Goal: Navigation & Orientation: Find specific page/section

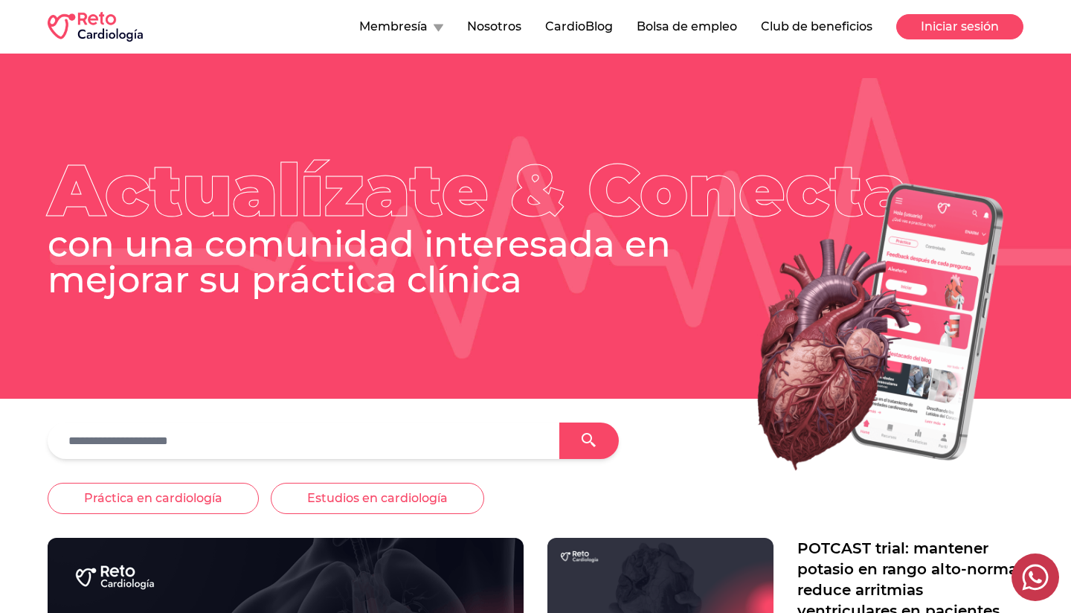
click at [926, 33] on button "Iniciar sesión" at bounding box center [959, 26] width 127 height 25
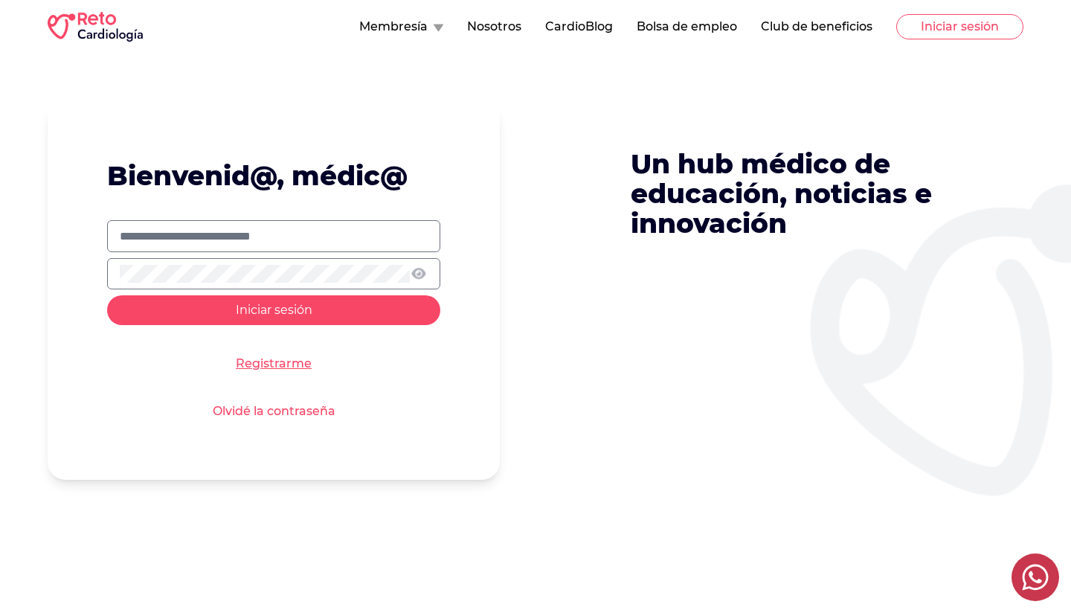
type input "**********"
click at [344, 300] on button "Iniciar sesión" at bounding box center [273, 310] width 333 height 30
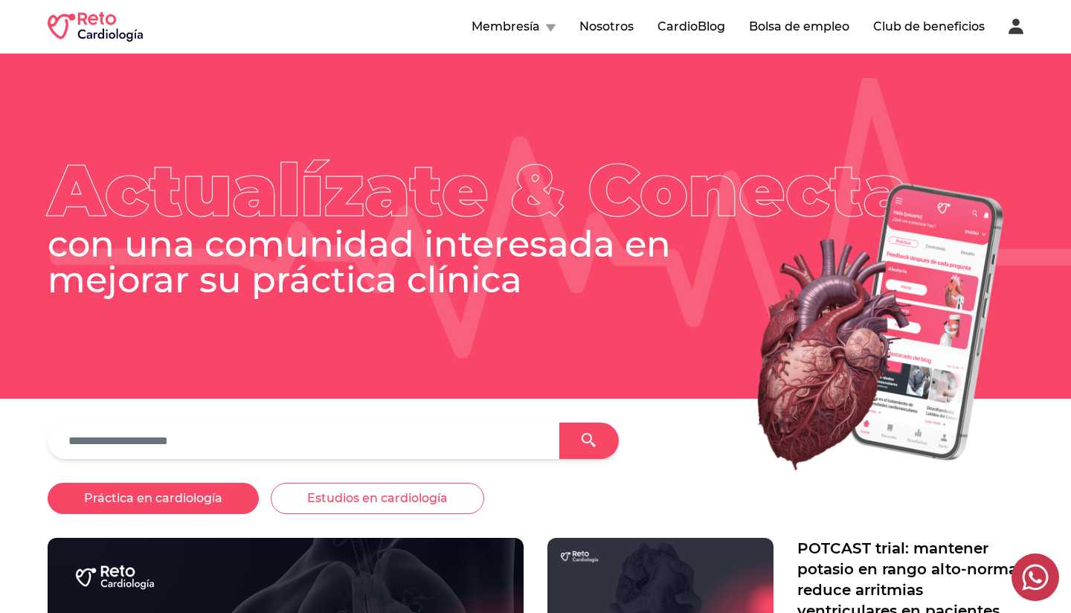
click at [175, 495] on button "Práctica en cardiología" at bounding box center [153, 498] width 211 height 31
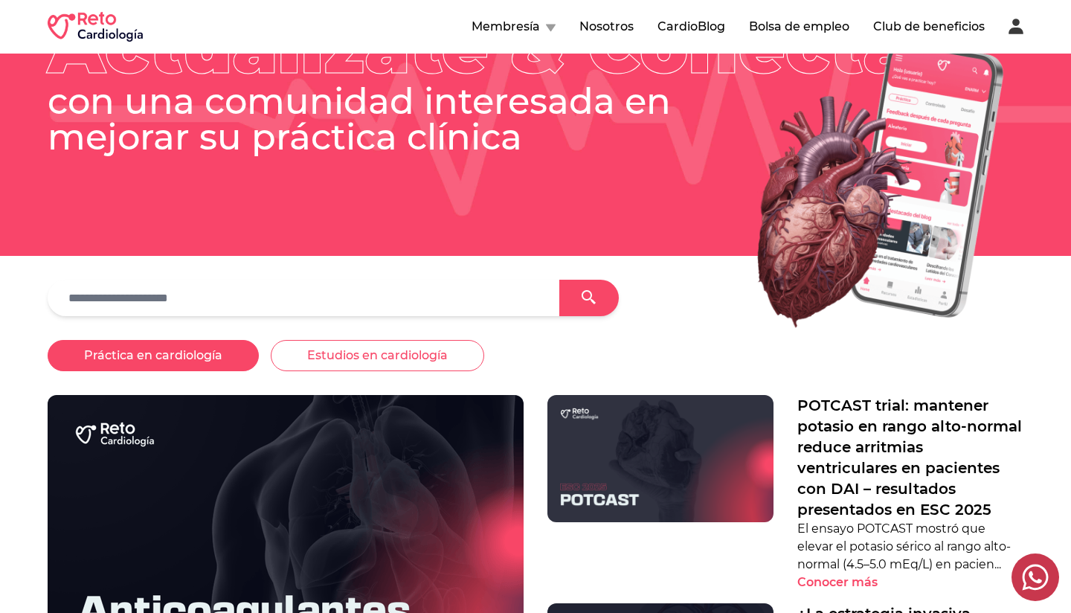
scroll to position [146, 0]
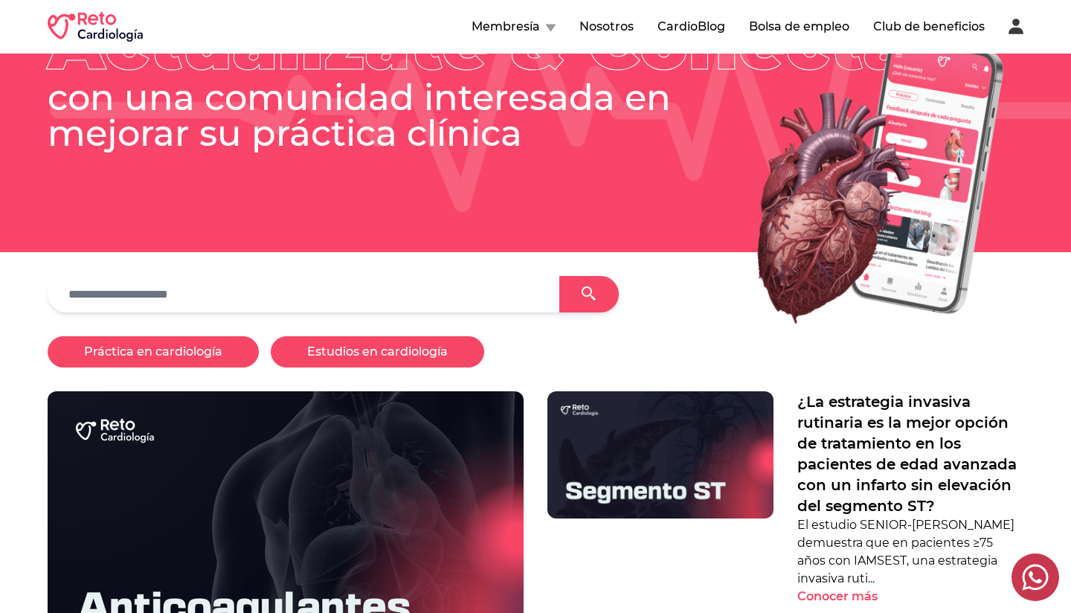
click at [373, 361] on button "Estudios en cardiología" at bounding box center [377, 351] width 213 height 31
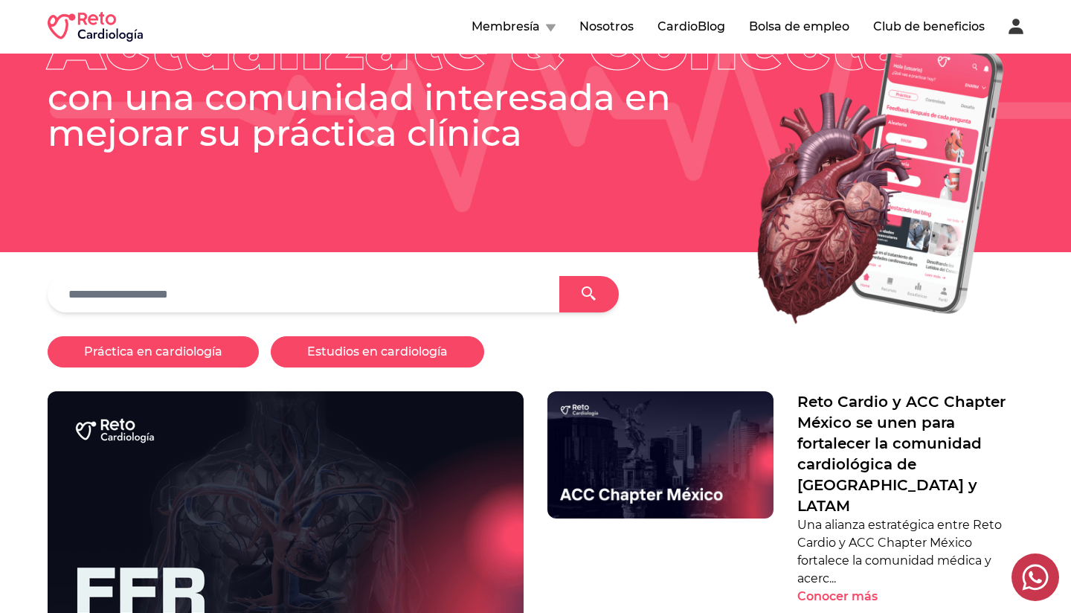
click at [139, 365] on button "Práctica en cardiología" at bounding box center [153, 351] width 211 height 31
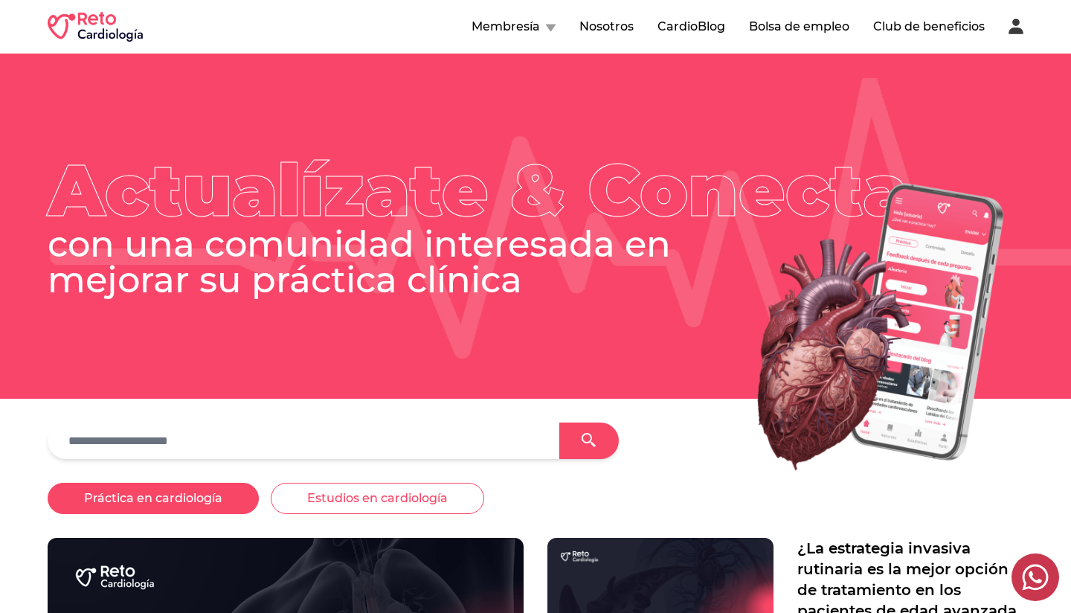
scroll to position [0, 0]
click at [894, 362] on img at bounding box center [856, 327] width 335 height 321
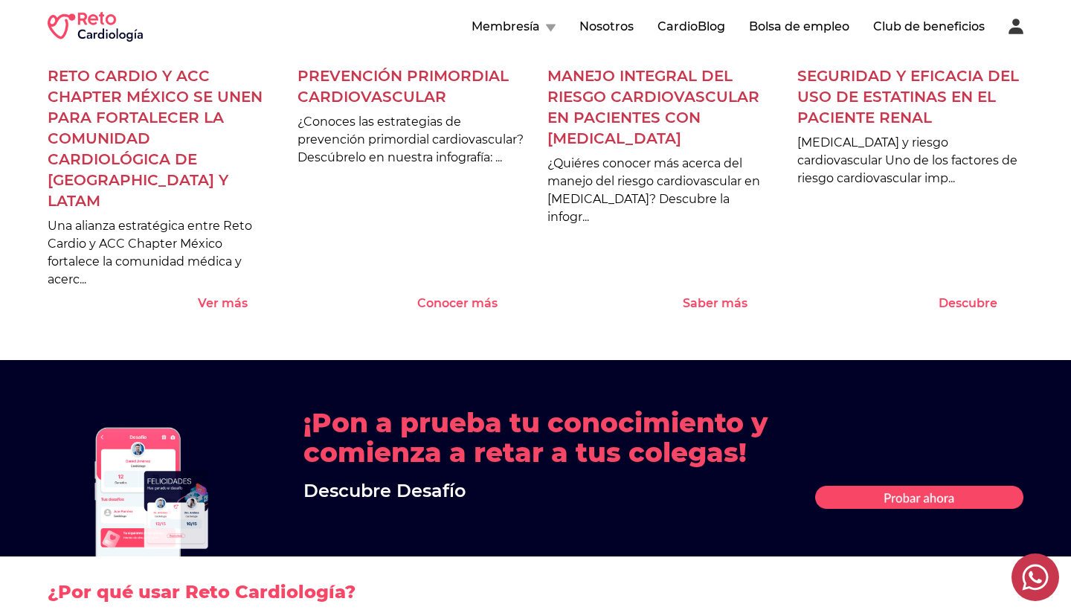
scroll to position [1498, 0]
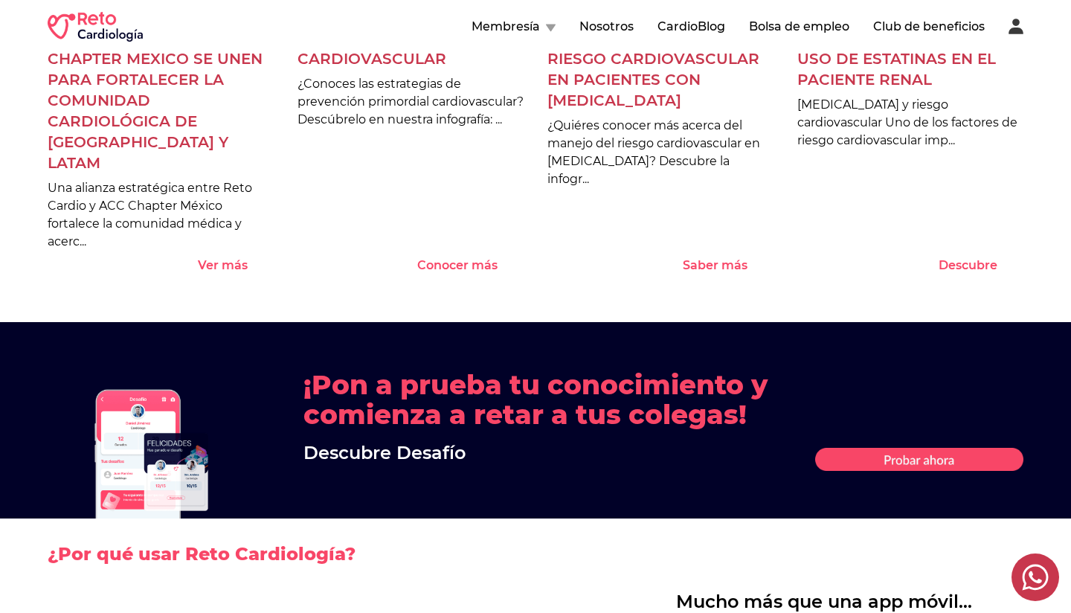
click at [785, 25] on button "Bolsa de empleo" at bounding box center [799, 27] width 100 height 18
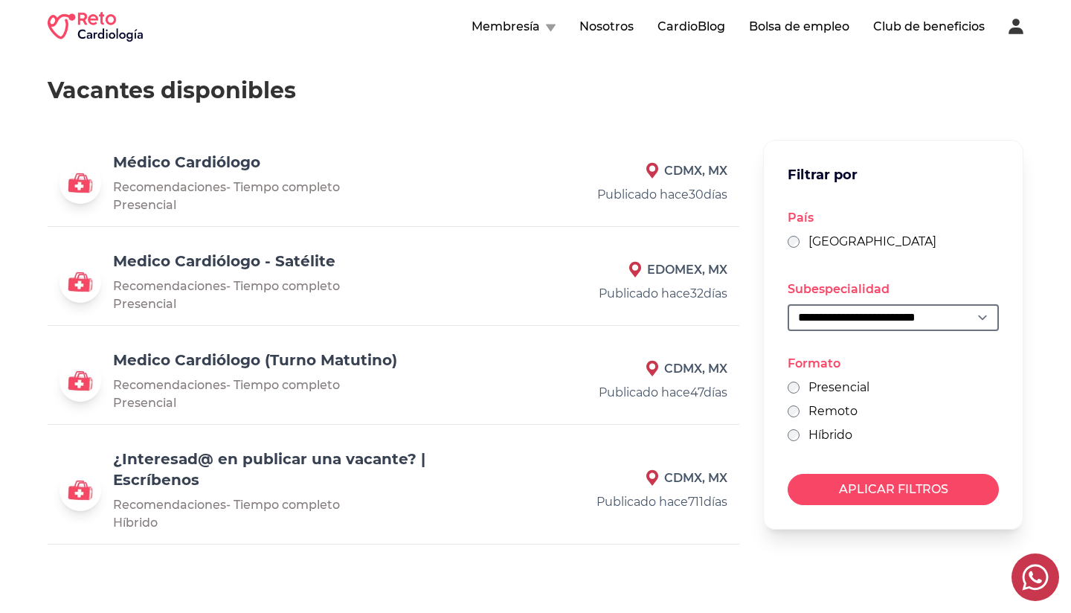
click at [262, 262] on link "Medico Cardiólogo - Satélite" at bounding box center [224, 261] width 222 height 18
click at [176, 142] on div "Médico Cardiólogo Recomendaciones - Tiempo completo Presencial CDMX, MX Publica…" at bounding box center [394, 183] width 692 height 87
click at [194, 164] on link "Médico Cardiólogo" at bounding box center [186, 162] width 147 height 18
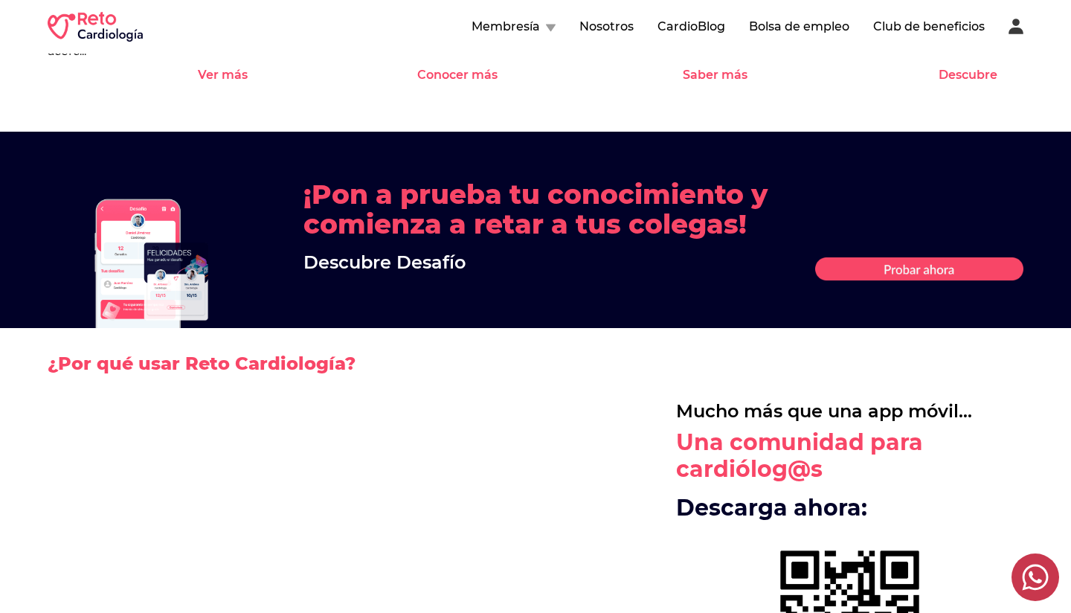
scroll to position [1642, 0]
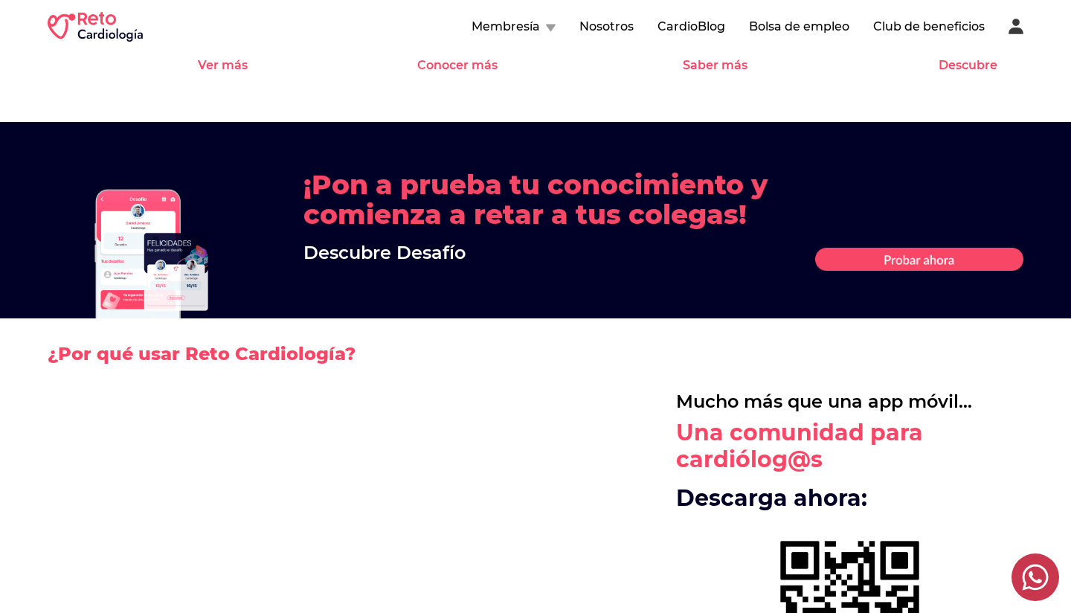
click at [909, 266] on 1 at bounding box center [919, 259] width 208 height 22
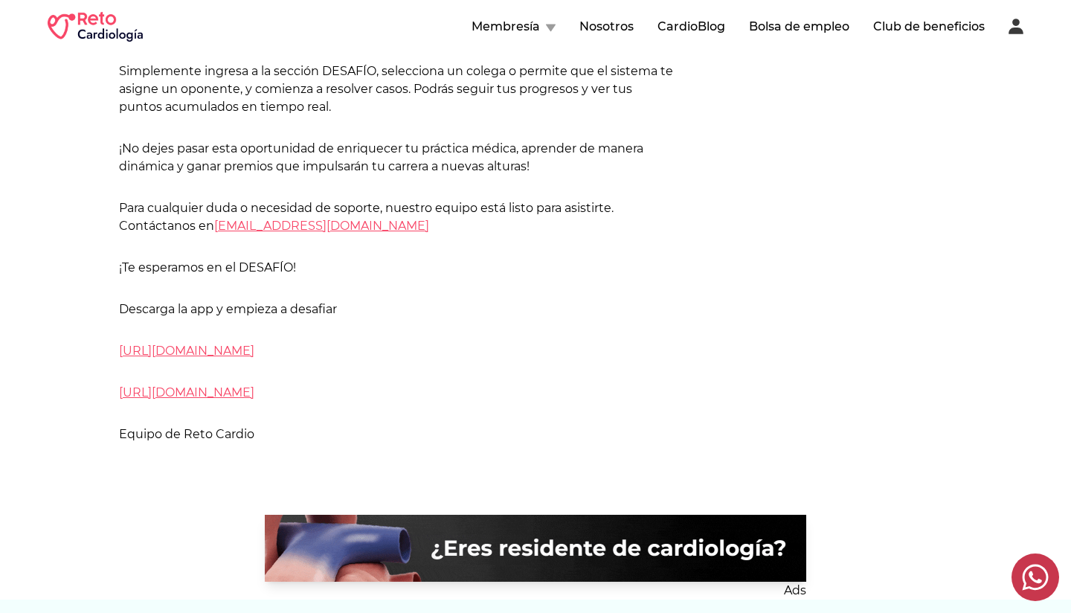
scroll to position [1331, 0]
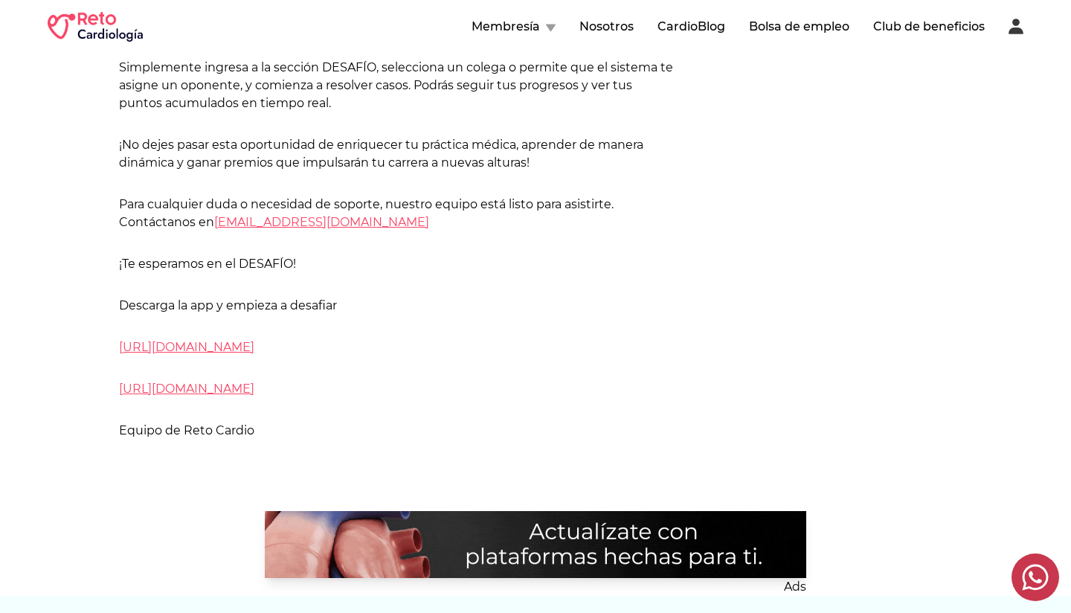
click at [254, 391] on link "[URL][DOMAIN_NAME]" at bounding box center [186, 388] width 135 height 14
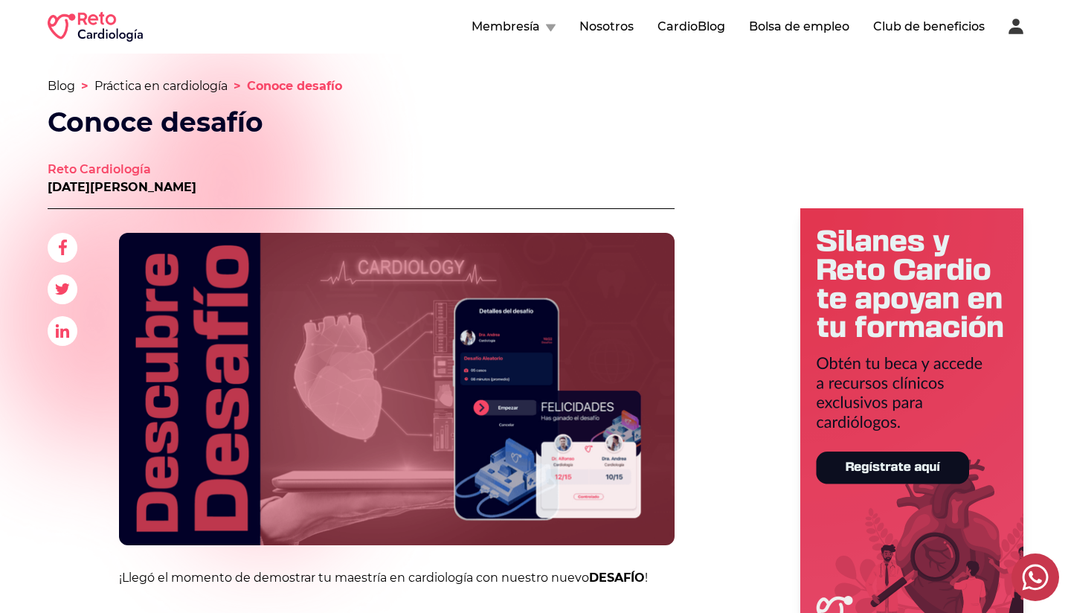
scroll to position [0, 0]
